Goal: Task Accomplishment & Management: Manage account settings

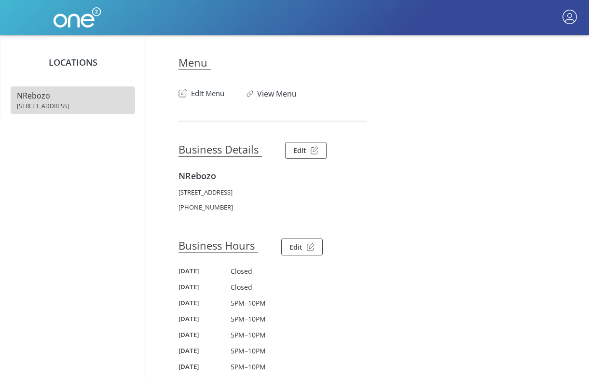
click at [216, 94] on button "Edit Menu" at bounding box center [202, 90] width 46 height 15
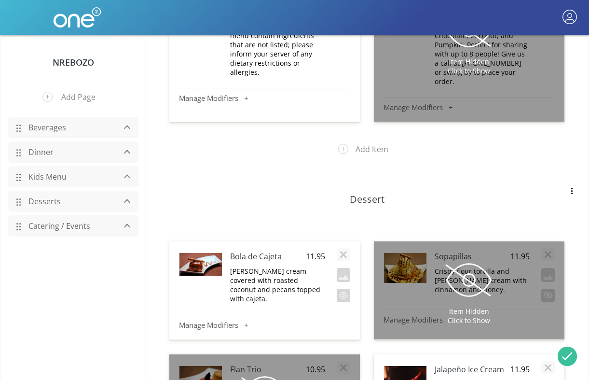
scroll to position [468, 0]
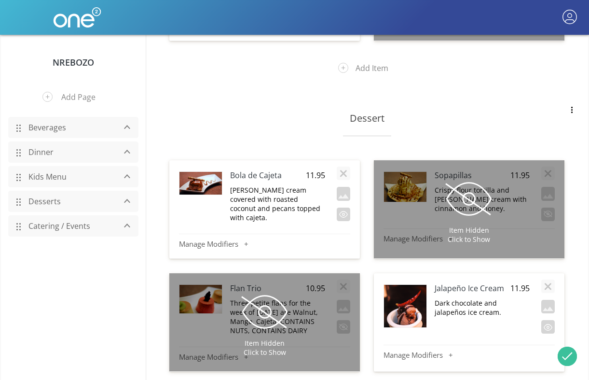
click at [53, 146] on link "Dinner" at bounding box center [70, 152] width 92 height 18
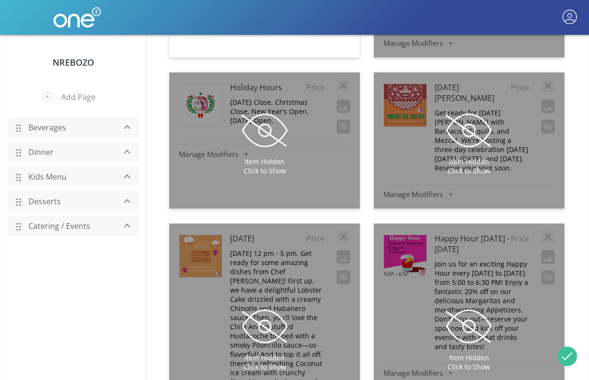
click at [43, 153] on link "Dinner" at bounding box center [70, 152] width 92 height 18
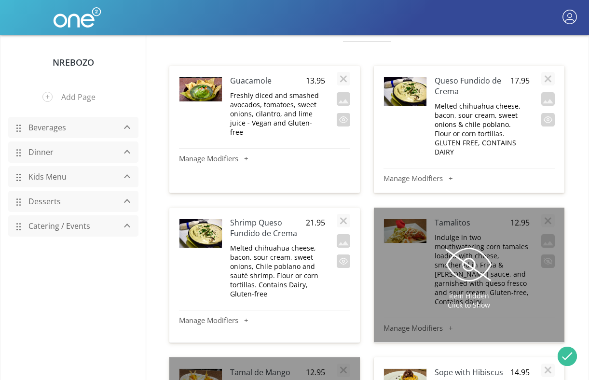
scroll to position [6881, 0]
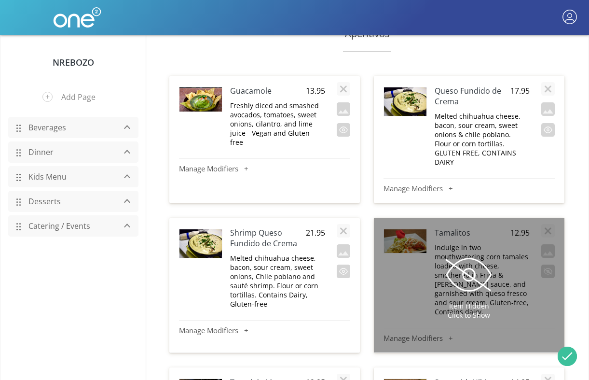
click at [315, 377] on span "12.95" at bounding box center [315, 382] width 19 height 11
type input "13.95"
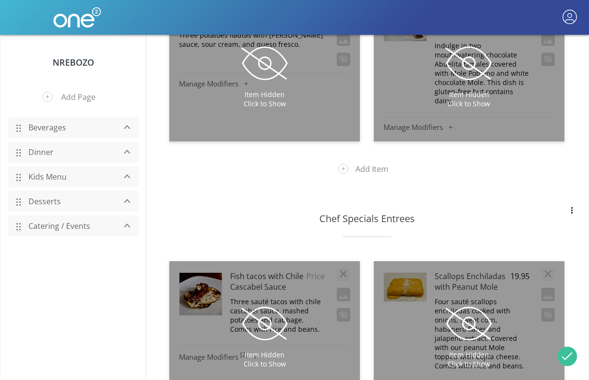
scroll to position [2942, 0]
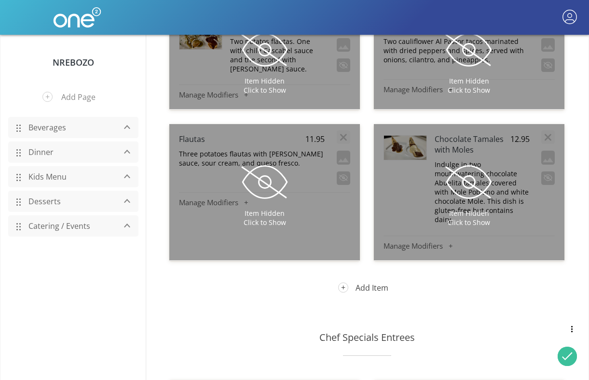
click at [363, 275] on button "Add Item" at bounding box center [367, 287] width 72 height 25
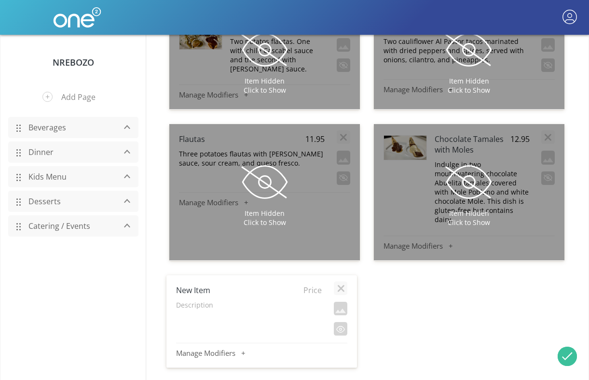
click at [211, 300] on p "Description" at bounding box center [249, 304] width 146 height 9
type textarea "Homemade corn tamales stuffed with cream goat cheese, chile chipotle & covered …"
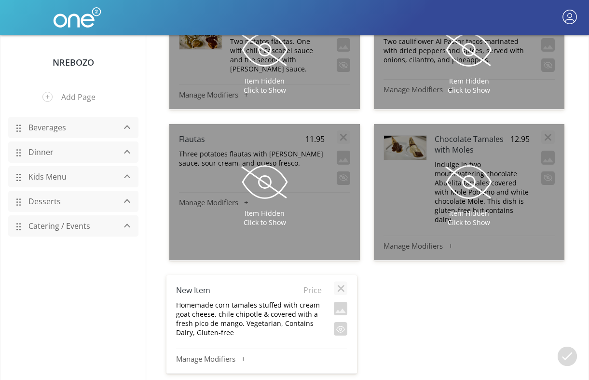
click at [312, 285] on span "Price" at bounding box center [310, 290] width 24 height 11
type input "13.95"
click at [213, 285] on h4 "New Item" at bounding box center [234, 290] width 116 height 11
type input "[PERSON_NAME]"
click at [339, 302] on button "button" at bounding box center [341, 309] width 14 height 14
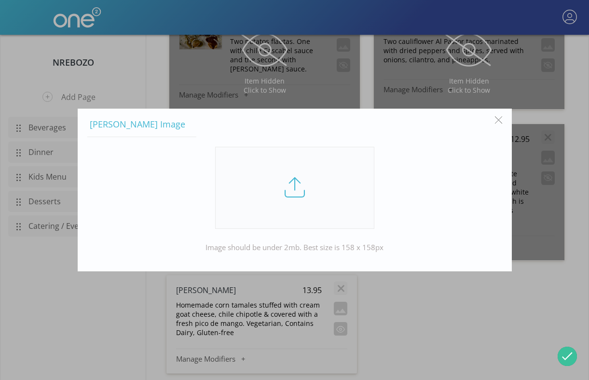
click at [283, 179] on link at bounding box center [294, 188] width 159 height 82
click at [0, 0] on input "file" at bounding box center [0, 0] width 0 height 0
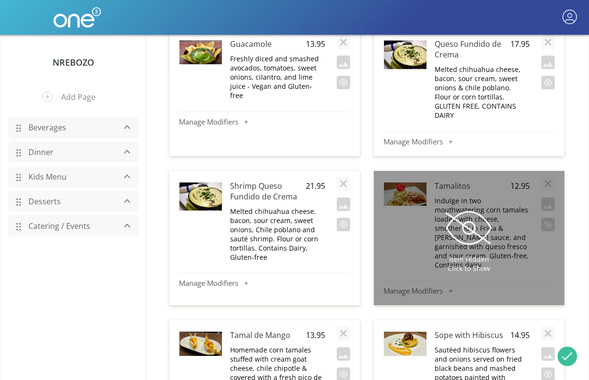
scroll to position [6940, 0]
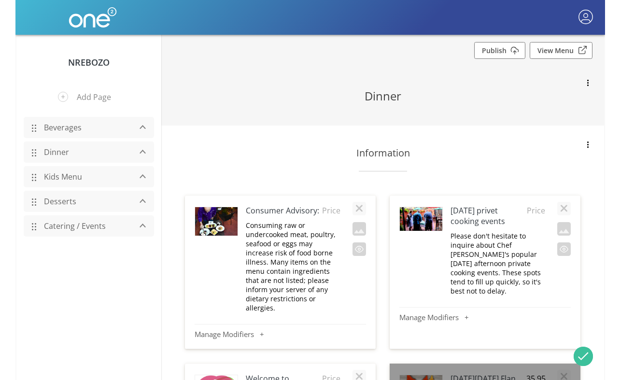
scroll to position [0, 0]
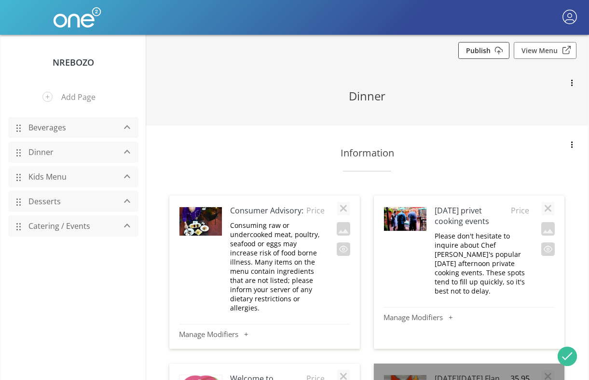
click at [487, 51] on link "Publish" at bounding box center [483, 50] width 51 height 17
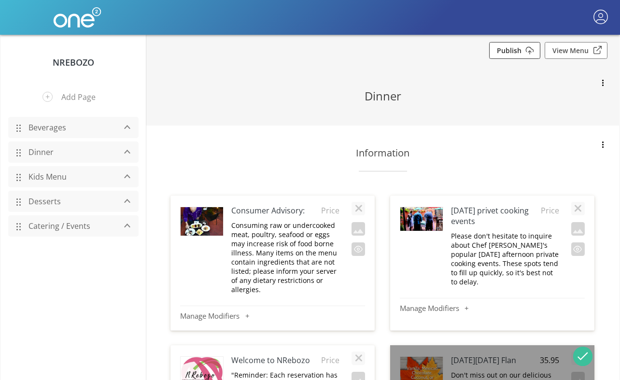
click at [510, 51] on link "Publish" at bounding box center [514, 50] width 51 height 17
click at [512, 49] on link "Publish" at bounding box center [514, 50] width 51 height 17
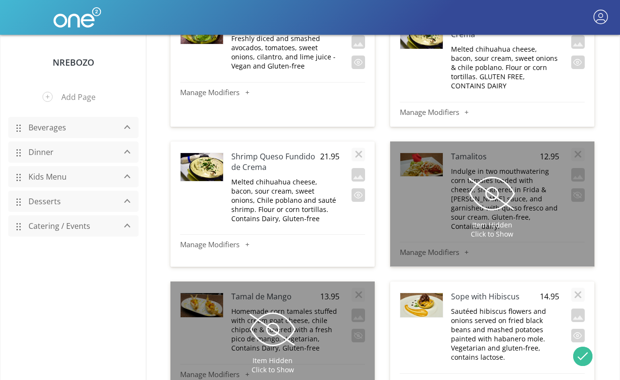
scroll to position [6630, 0]
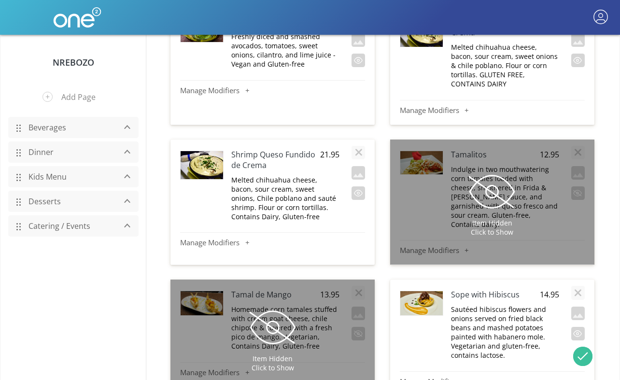
click at [295, 303] on span at bounding box center [272, 327] width 48 height 48
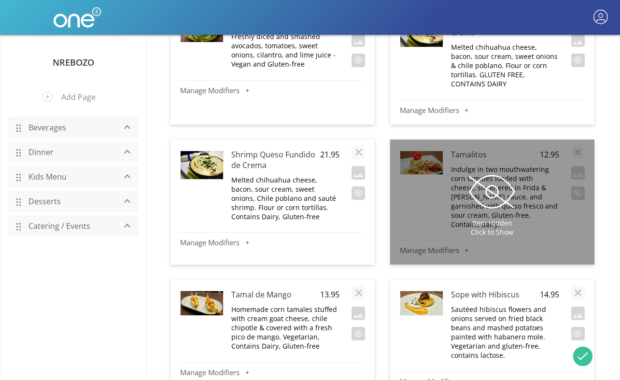
click at [329, 289] on span "13.95" at bounding box center [328, 294] width 22 height 11
type input "14.95"
click at [355, 327] on button "button" at bounding box center [358, 334] width 14 height 14
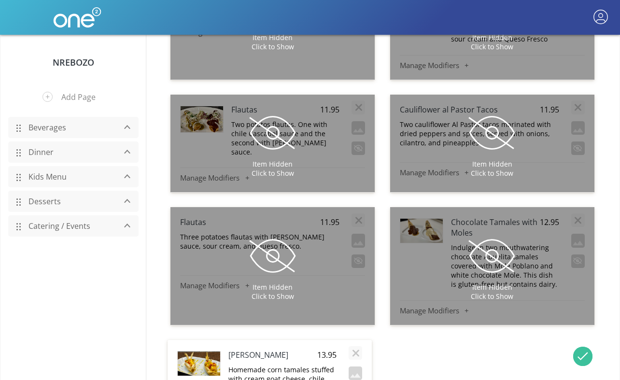
scroll to position [2676, 0]
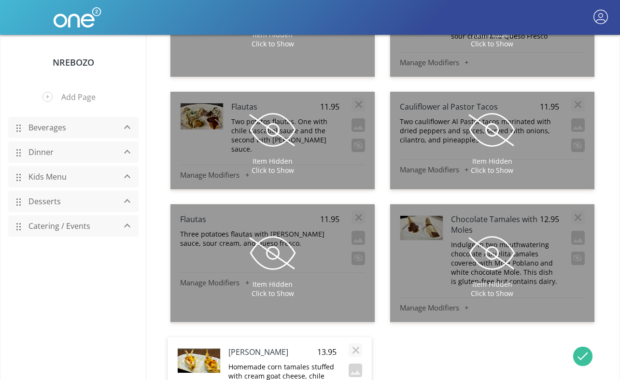
click at [327, 346] on span "13.95" at bounding box center [326, 351] width 22 height 11
type input "14.95"
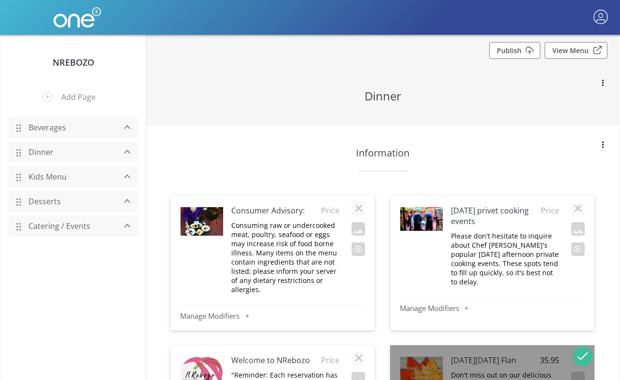
scroll to position [0, 0]
click at [520, 52] on link "Publish" at bounding box center [514, 50] width 51 height 17
